Goal: Task Accomplishment & Management: Use online tool/utility

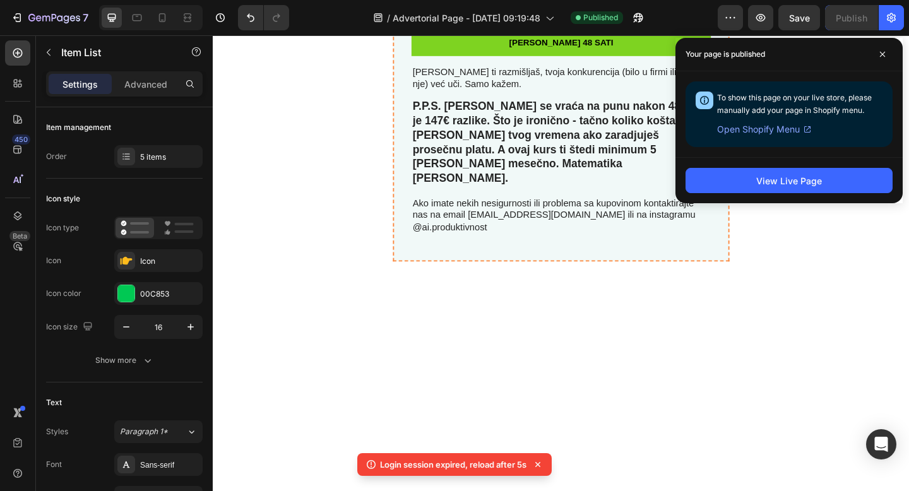
scroll to position [5281, 0]
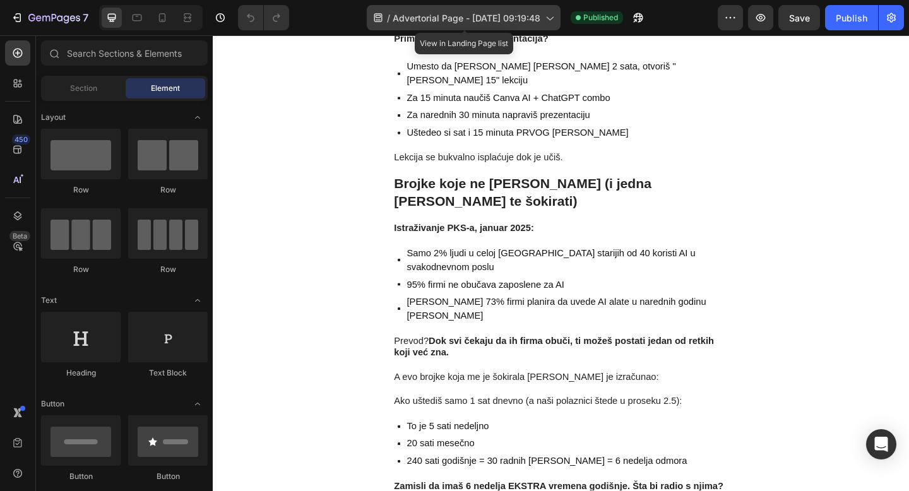
scroll to position [2981, 0]
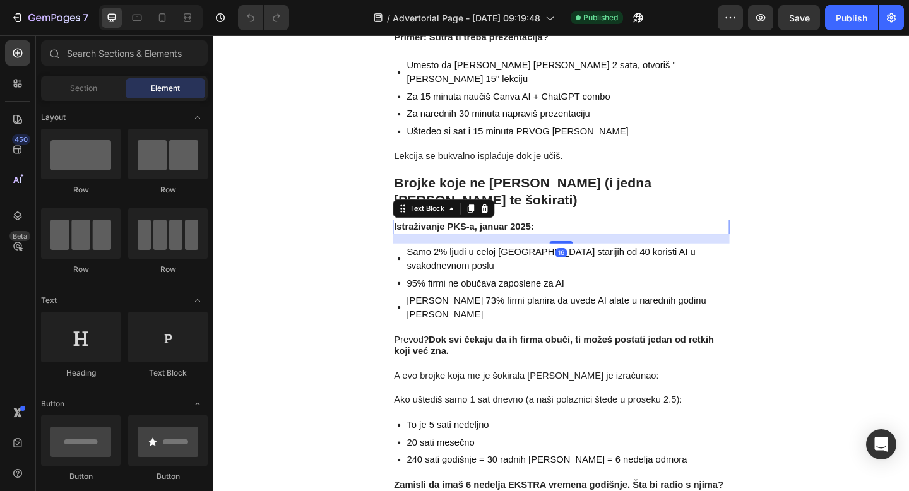
click at [500, 238] on strong "Istraživanje PKS-a, januar 2025:" at bounding box center [486, 243] width 152 height 11
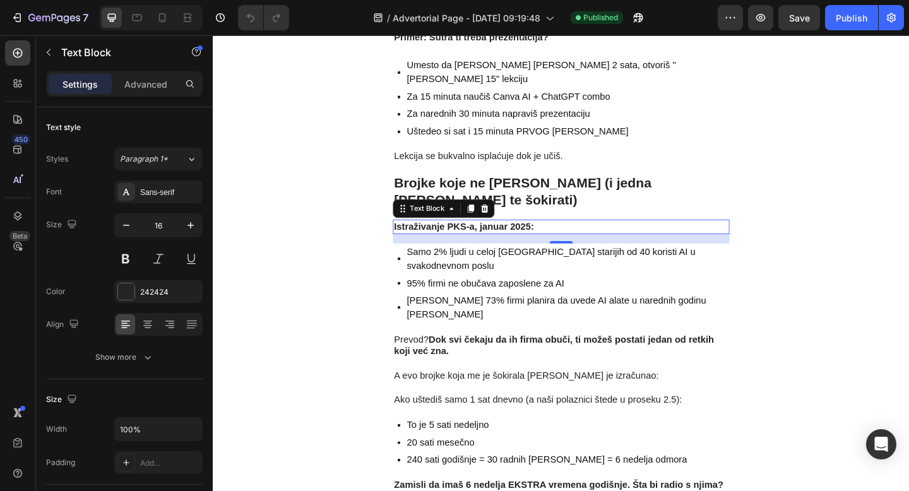
click at [501, 238] on strong "Istraživanje PKS-a, januar 2025:" at bounding box center [486, 243] width 152 height 11
click at [480, 238] on strong "Istraživanje iz januar 2025:" at bounding box center [474, 243] width 128 height 11
click at [542, 238] on strong "Istraživanje iz Januara 2025:" at bounding box center [478, 243] width 136 height 11
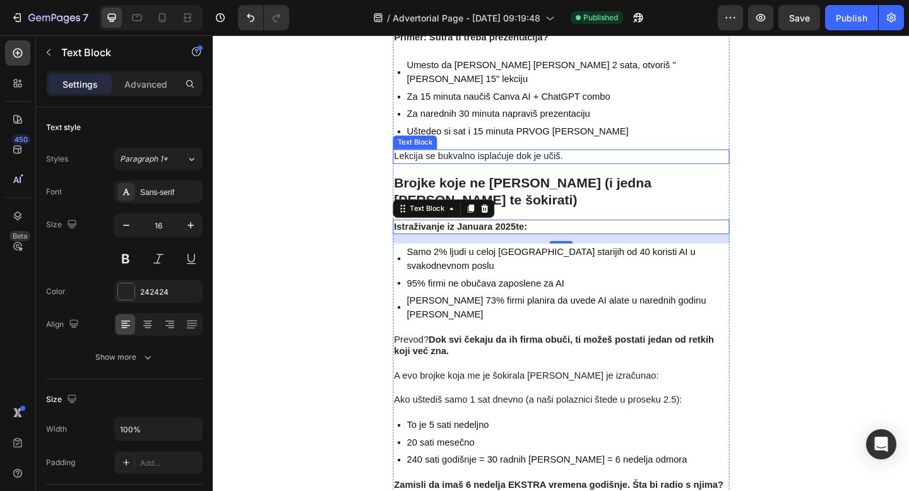
click at [734, 161] on p "Lekcija se bukvalno isplaćuje dok je učiš." at bounding box center [592, 167] width 364 height 13
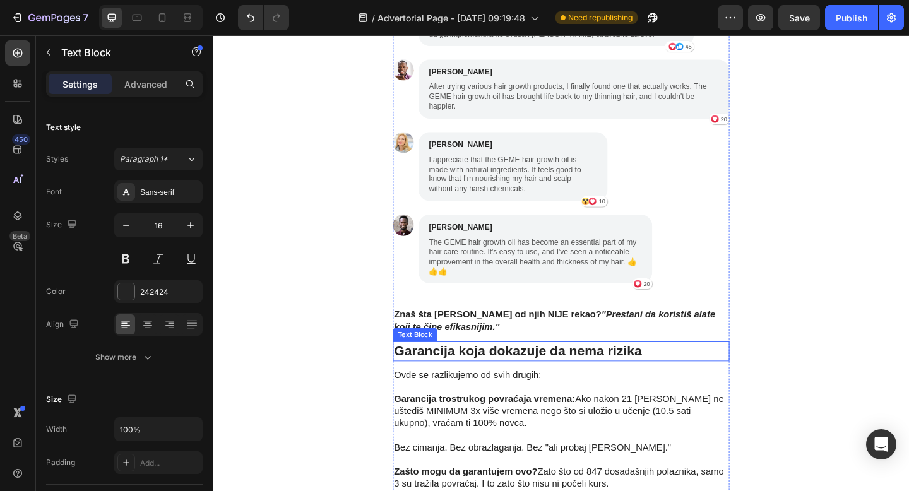
scroll to position [3734, 0]
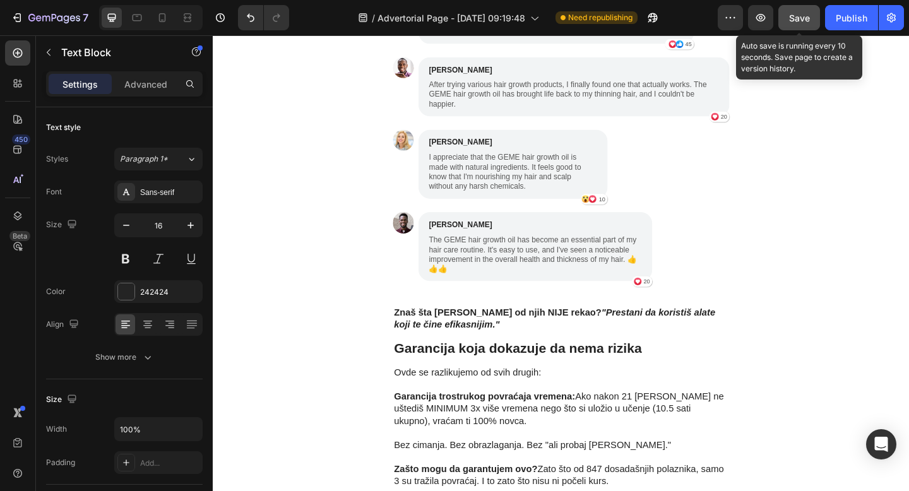
click at [794, 18] on span "Save" at bounding box center [799, 18] width 21 height 11
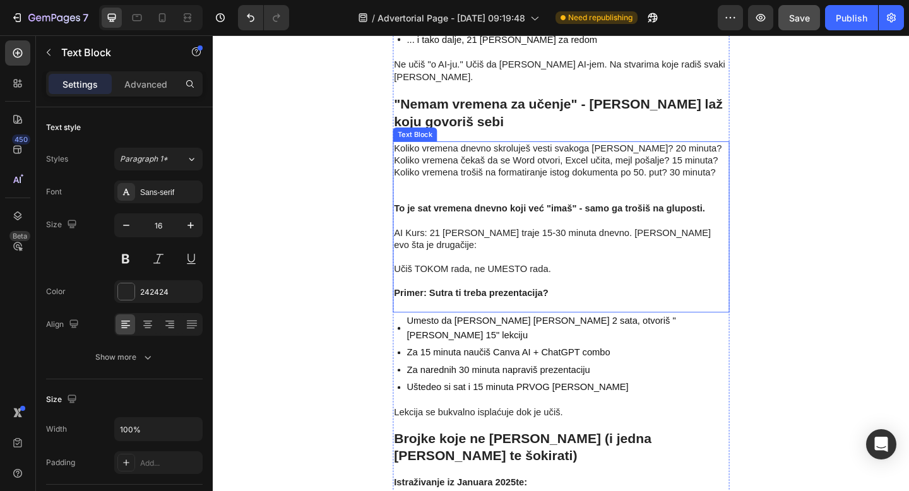
scroll to position [2669, 0]
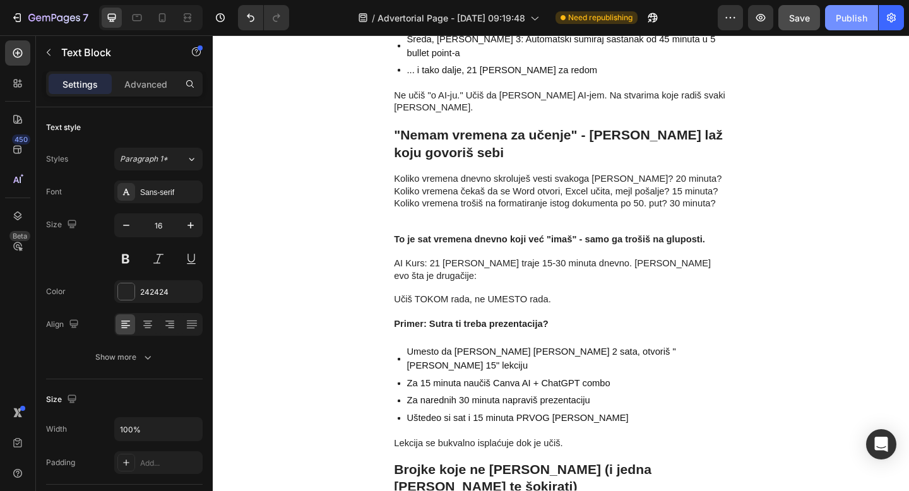
click at [860, 21] on div "Publish" at bounding box center [852, 17] width 32 height 13
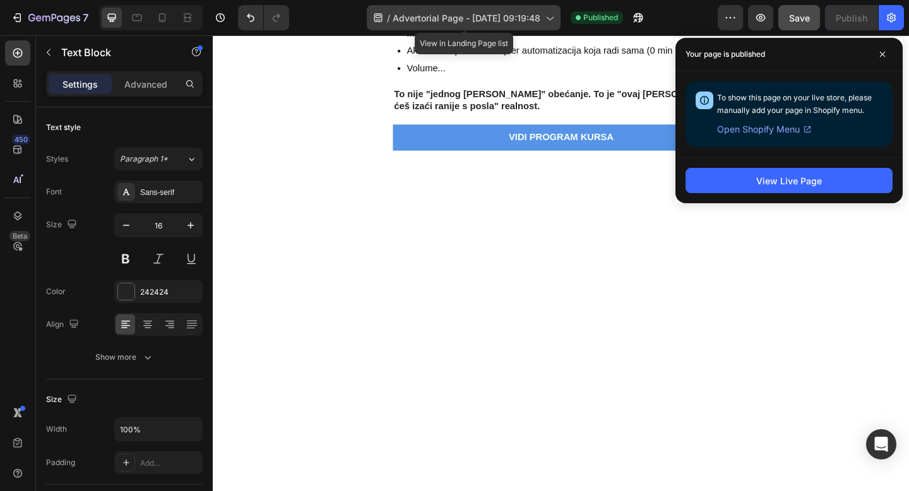
scroll to position [1392, 0]
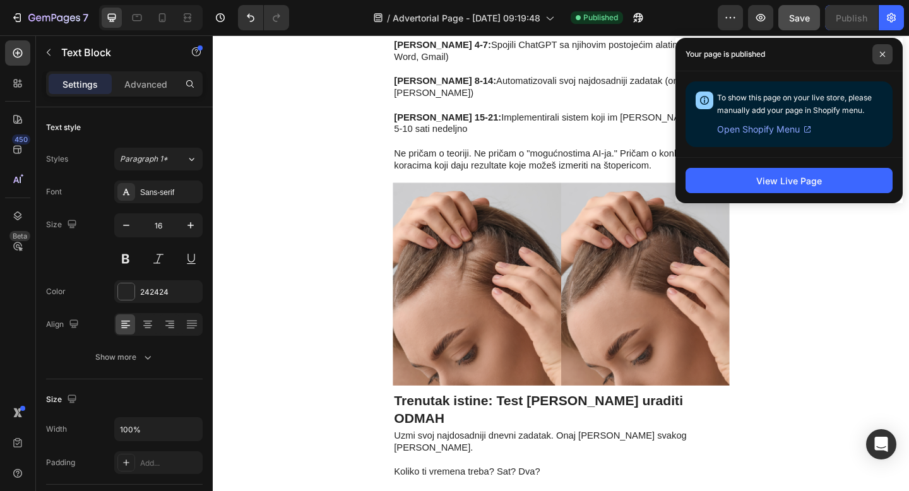
click at [883, 58] on span at bounding box center [883, 54] width 20 height 20
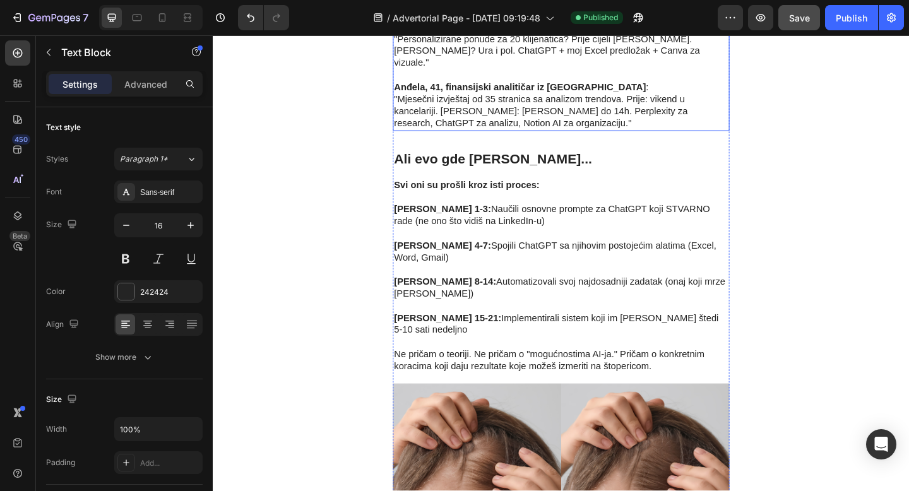
scroll to position [1188, 0]
